Goal: Transaction & Acquisition: Purchase product/service

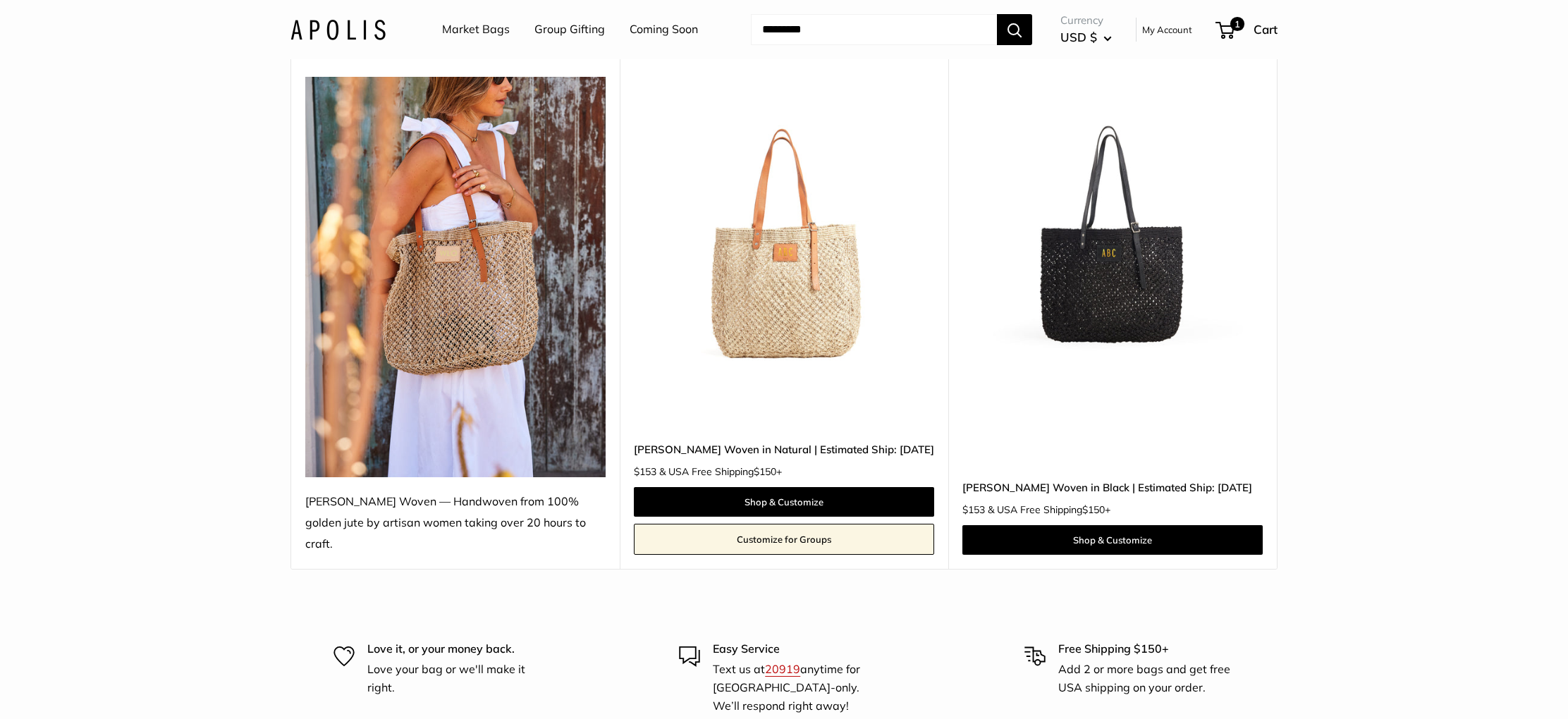
scroll to position [176, 0]
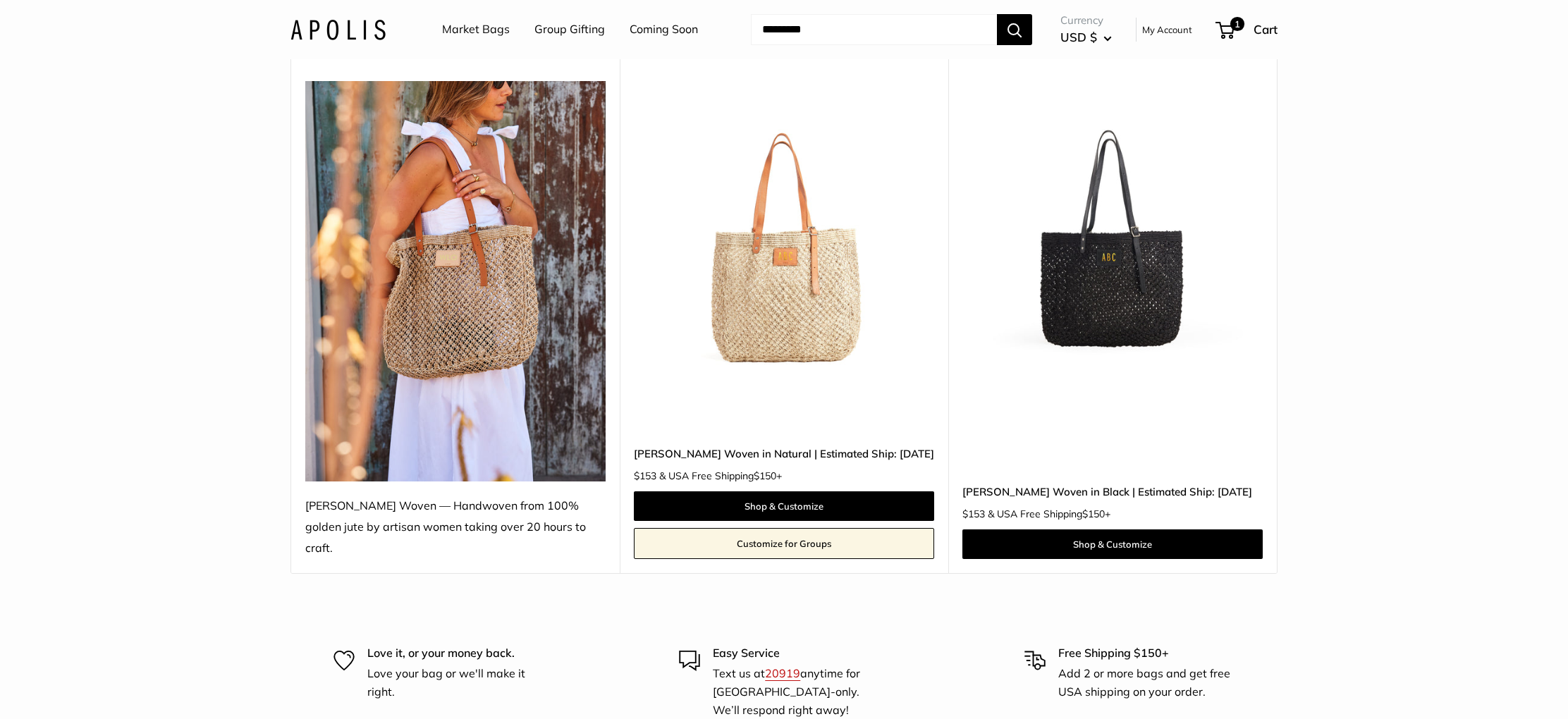
click at [0, 0] on img at bounding box center [0, 0] width 0 height 0
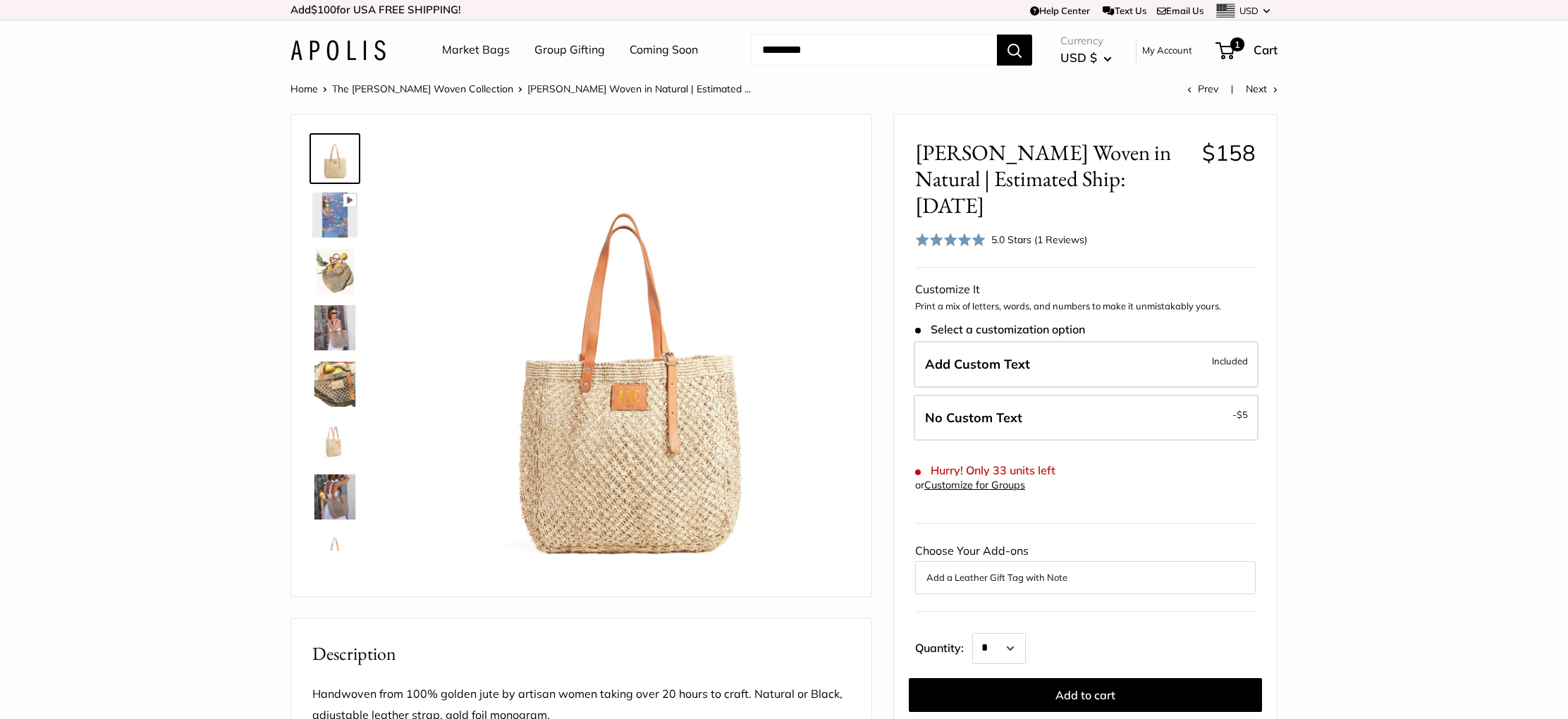
click at [327, 212] on img at bounding box center [335, 215] width 45 height 45
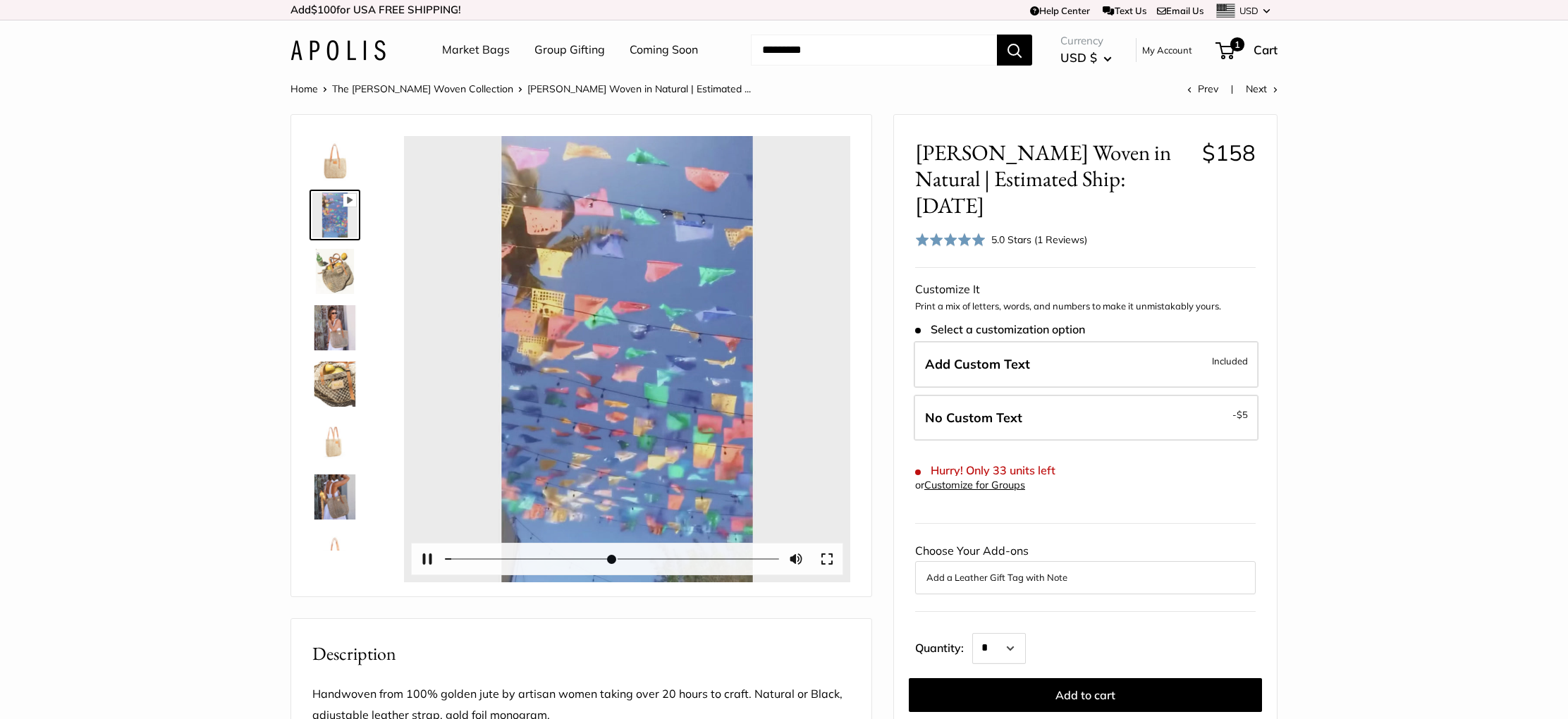
click at [639, 365] on div "Pause Play % buffered 00:00 Unmute Mute Exit fullscreen Enter fullscreen Play" at bounding box center [627, 359] width 446 height 447
click at [640, 365] on div at bounding box center [627, 359] width 446 height 447
type input "*"
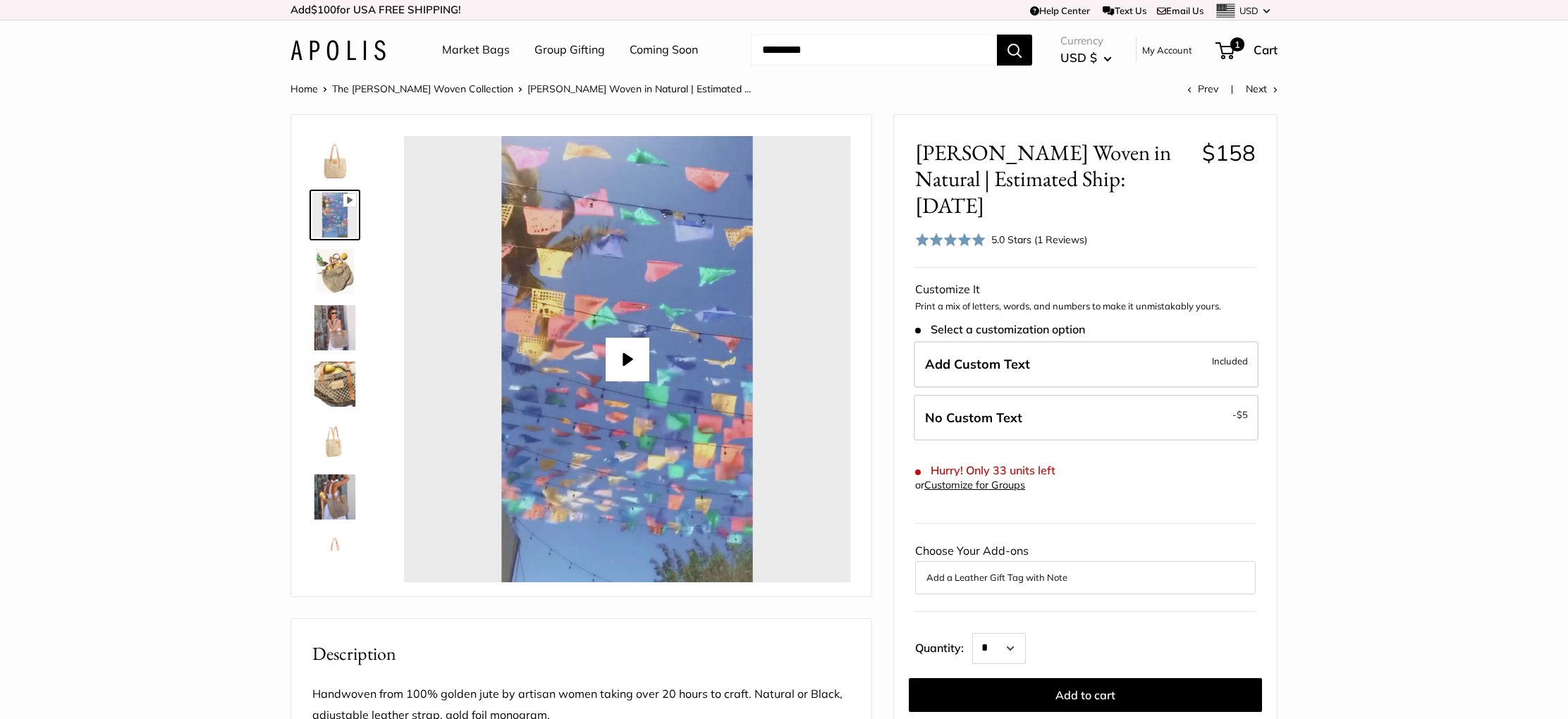
click at [319, 260] on img at bounding box center [335, 271] width 45 height 45
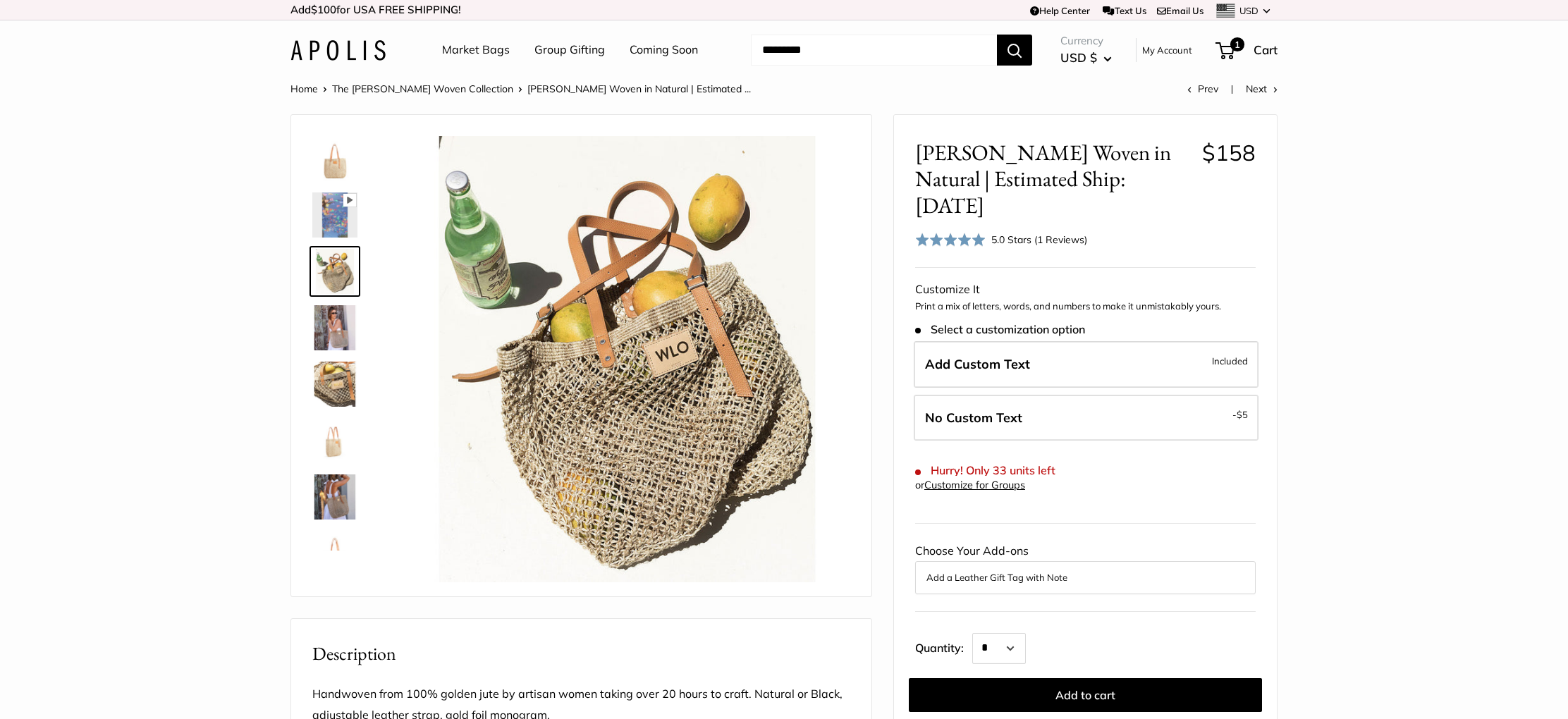
click at [348, 368] on img at bounding box center [335, 384] width 45 height 45
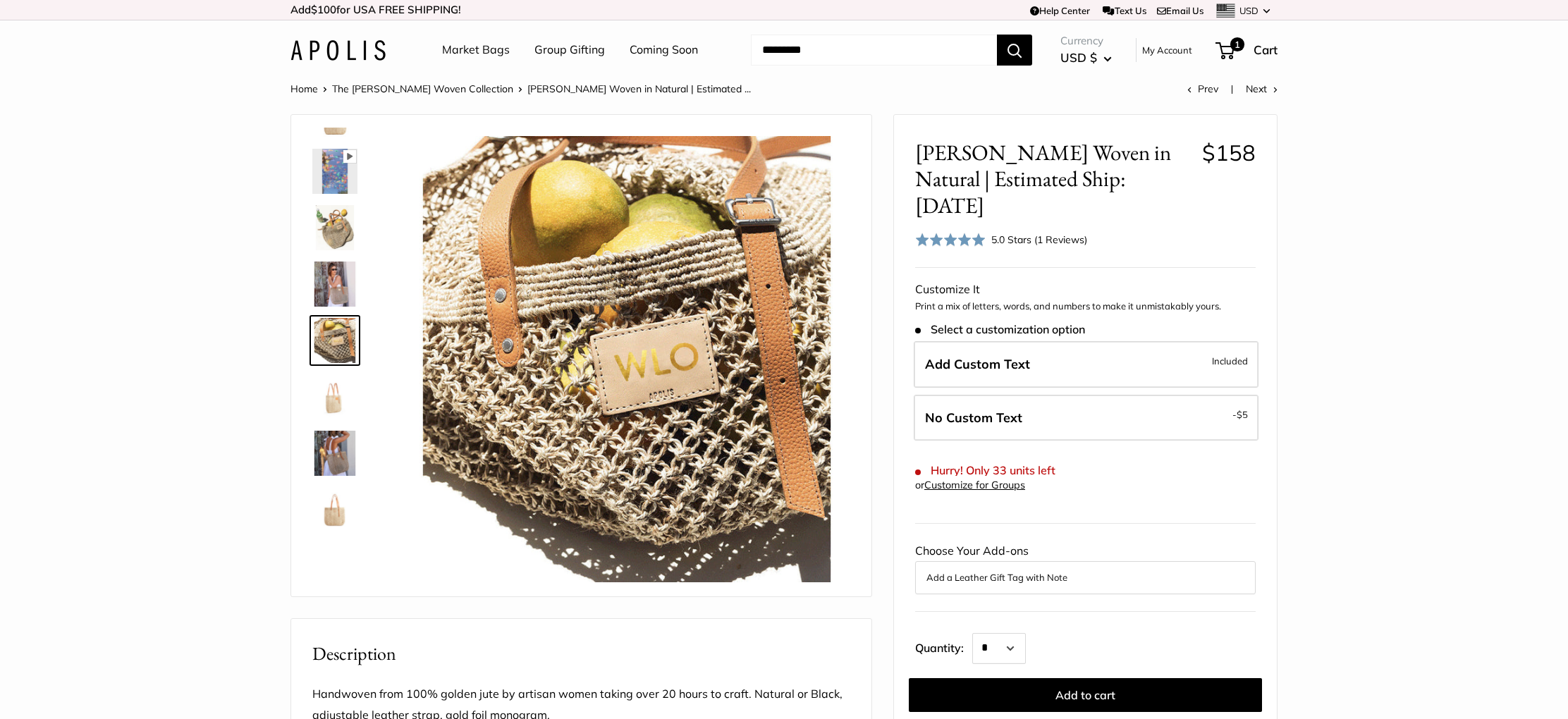
click at [336, 396] on img at bounding box center [335, 396] width 45 height 45
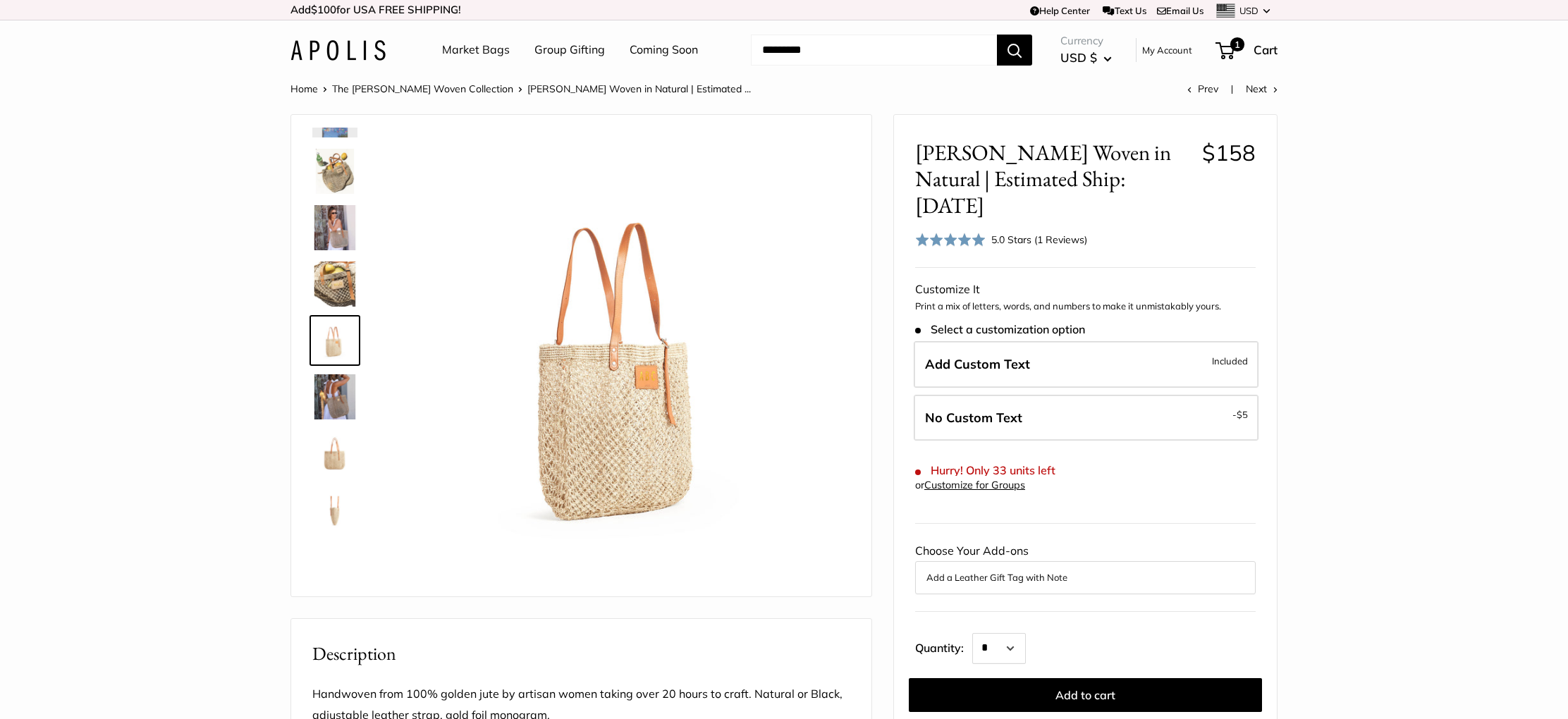
click at [337, 437] on img at bounding box center [335, 453] width 45 height 45
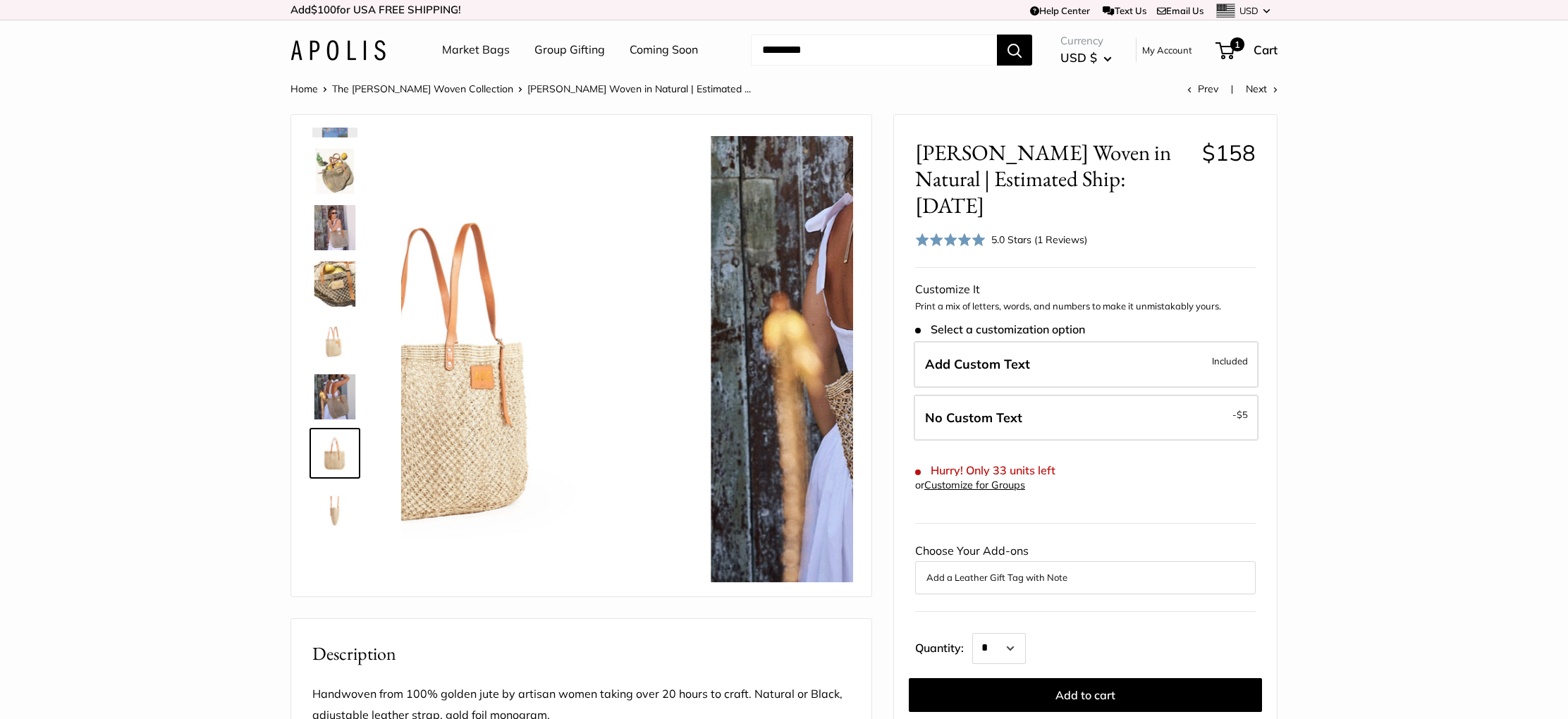
scroll to position [203, 0]
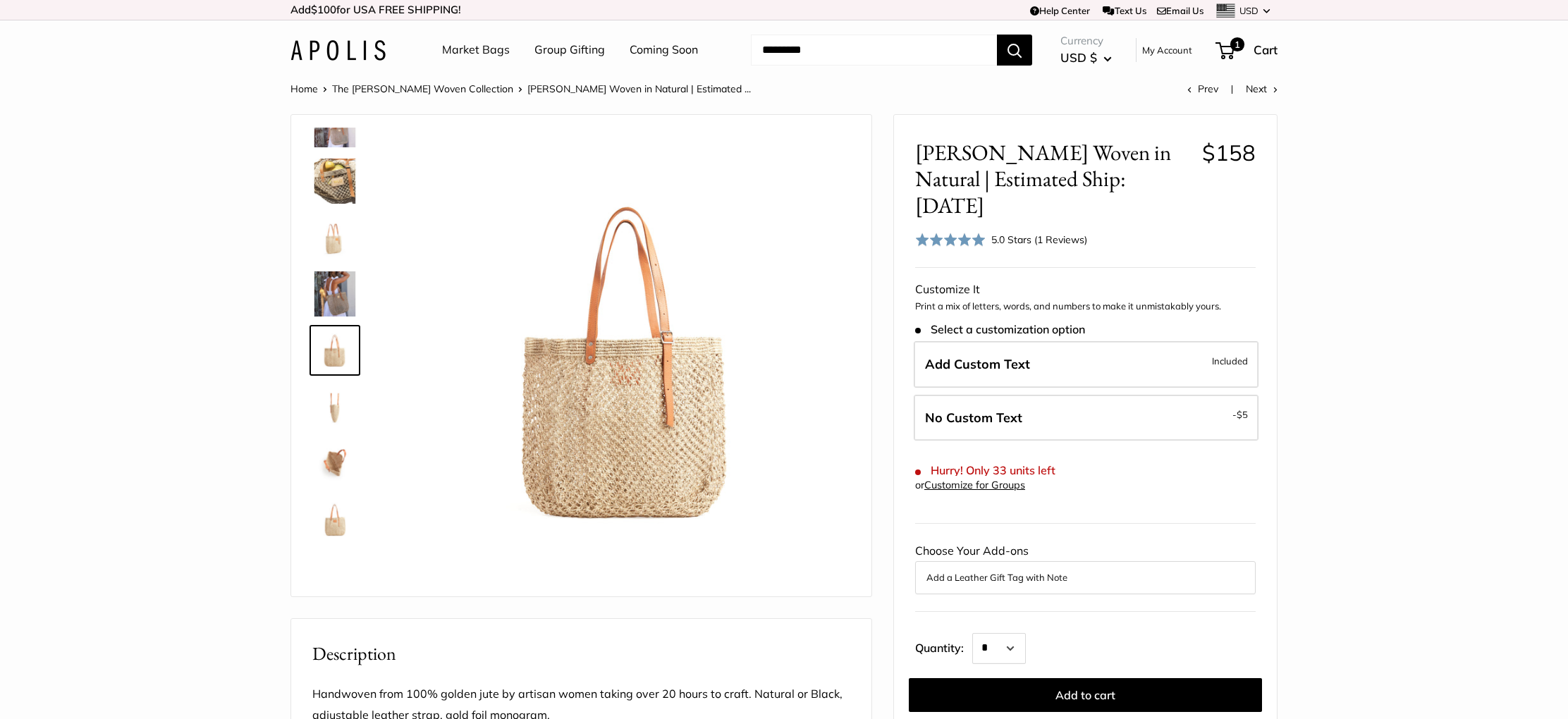
click at [339, 290] on img at bounding box center [335, 294] width 45 height 45
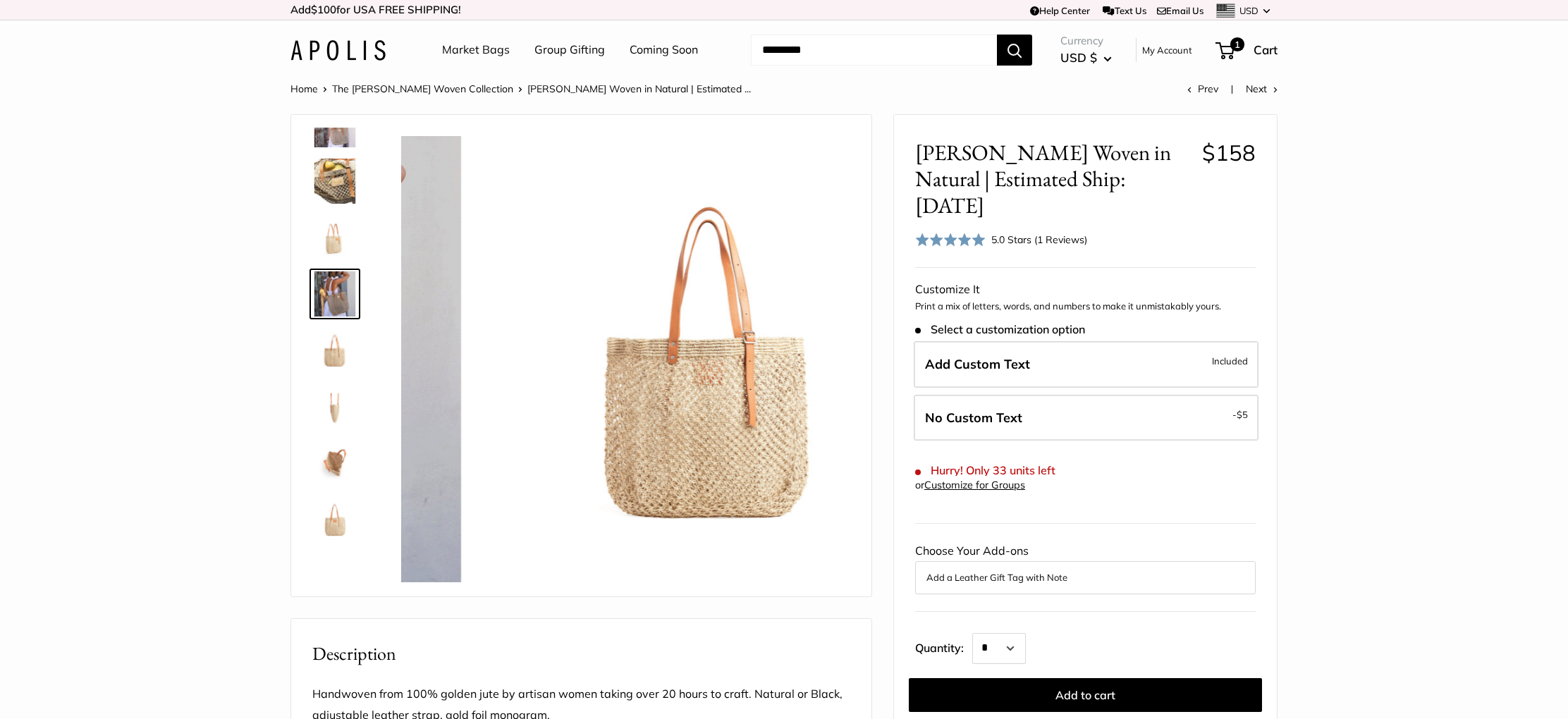
scroll to position [156, 0]
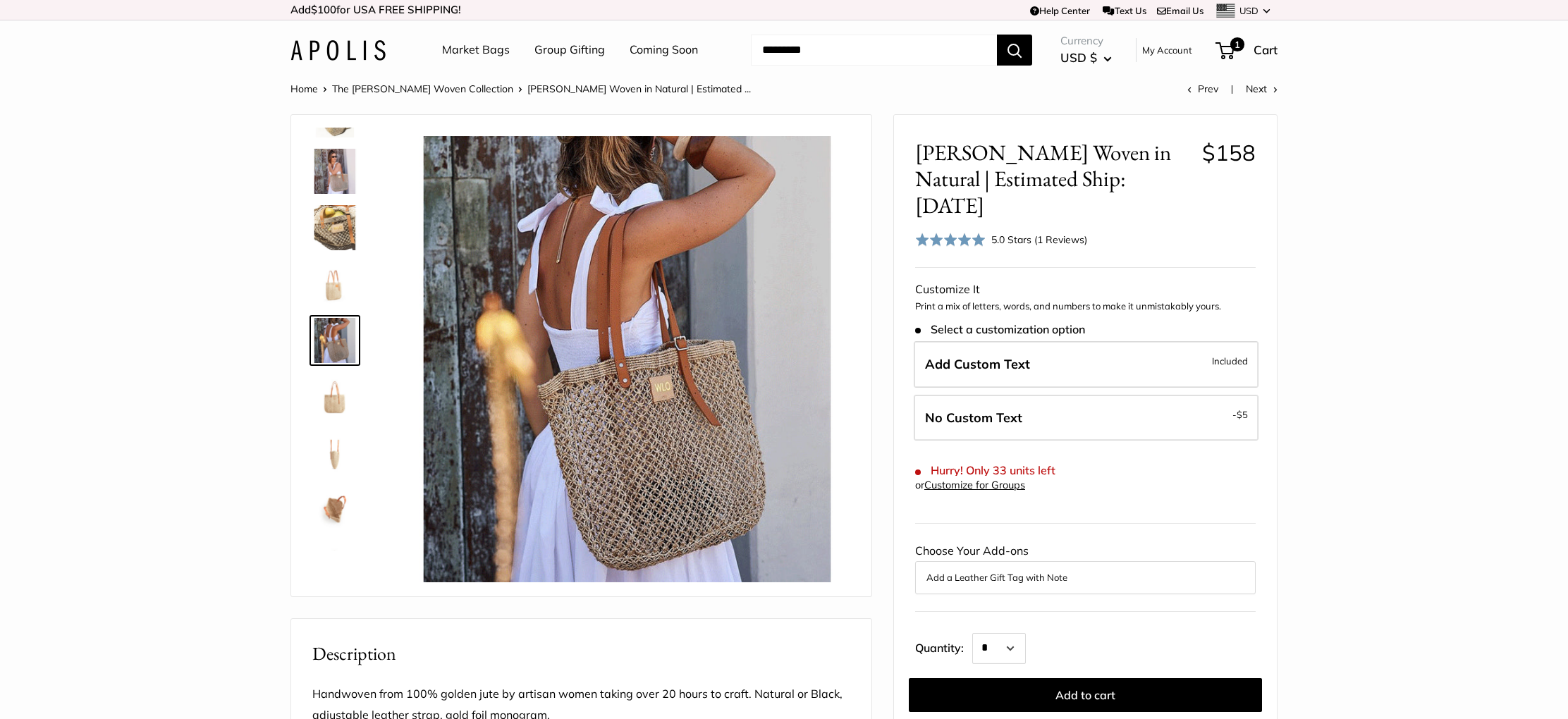
click at [340, 333] on img at bounding box center [335, 341] width 45 height 45
click at [340, 396] on img at bounding box center [335, 396] width 45 height 45
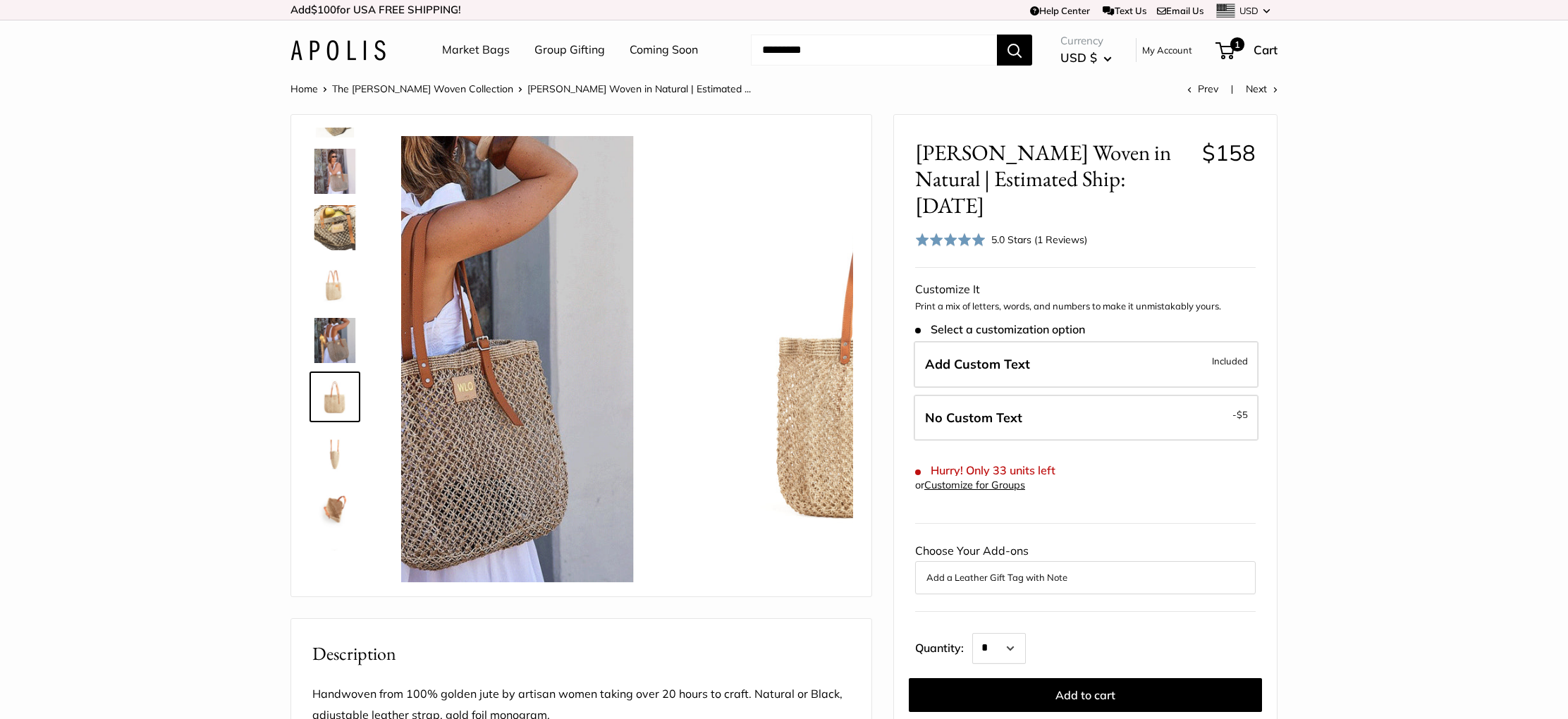
scroll to position [203, 0]
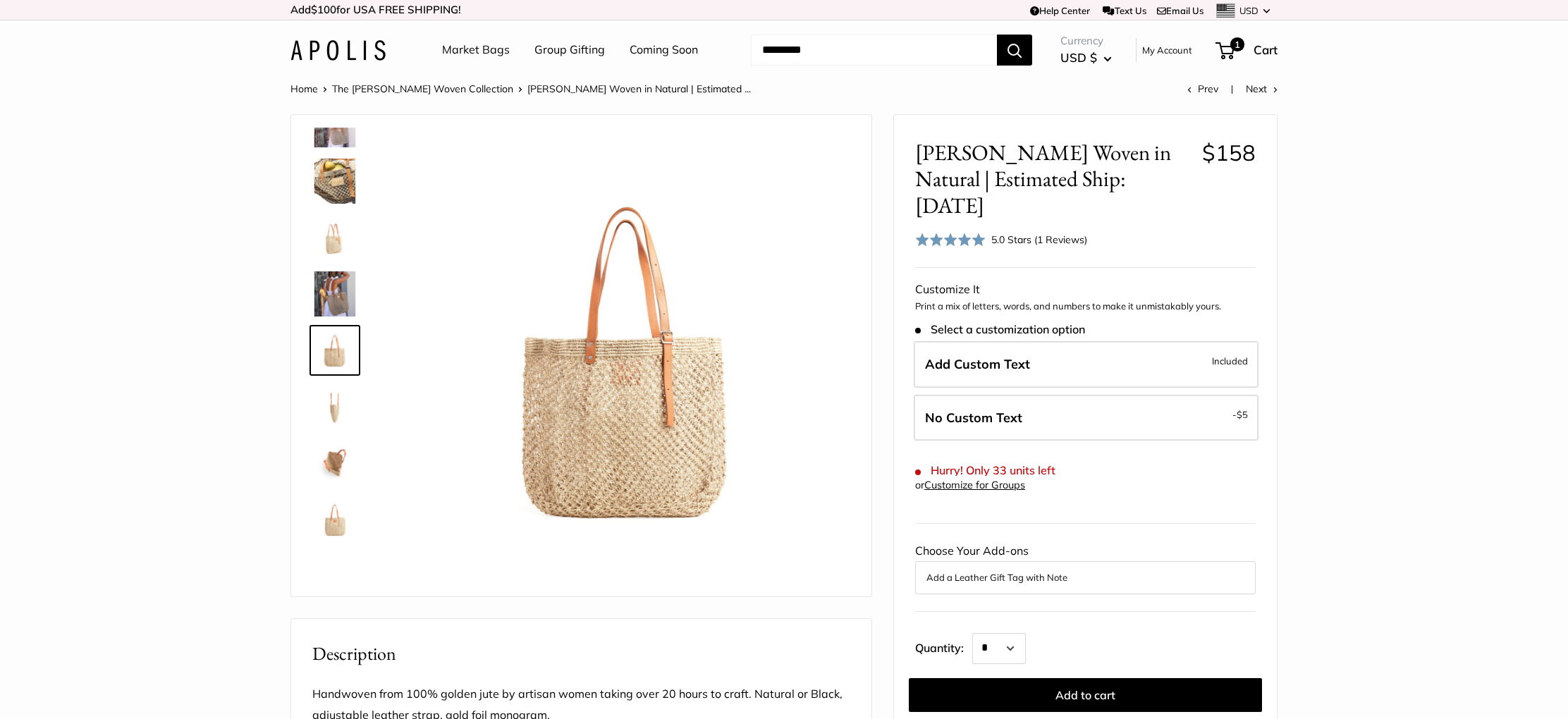
click at [339, 431] on link at bounding box center [335, 406] width 51 height 51
